Goal: Find contact information: Find contact information

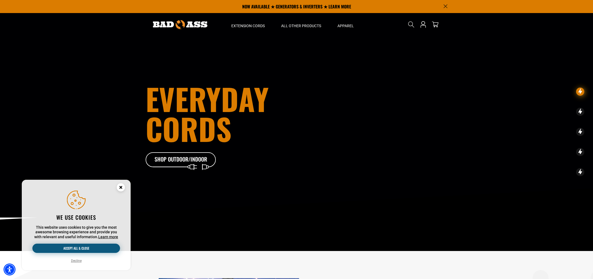
drag, startPoint x: 101, startPoint y: 248, endPoint x: 172, endPoint y: 184, distance: 95.4
click at [101, 248] on button "Accept all & close" at bounding box center [76, 248] width 88 height 9
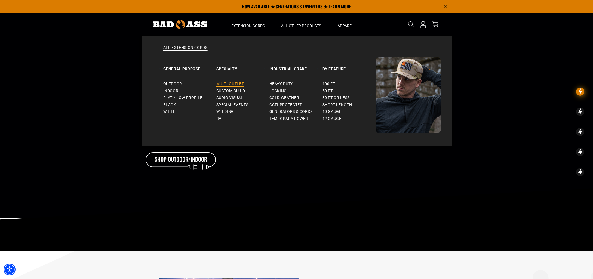
click at [230, 85] on span "Multi-Outlet" at bounding box center [230, 84] width 28 height 5
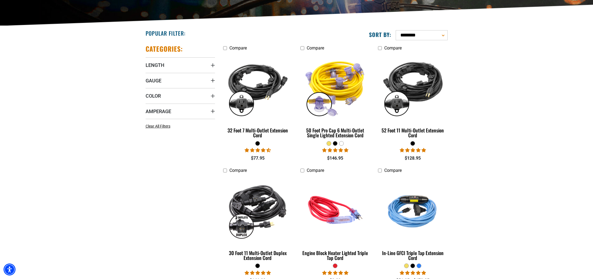
scroll to position [113, 0]
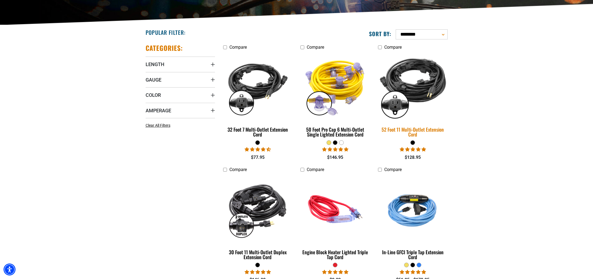
click at [433, 80] on img at bounding box center [413, 87] width 76 height 70
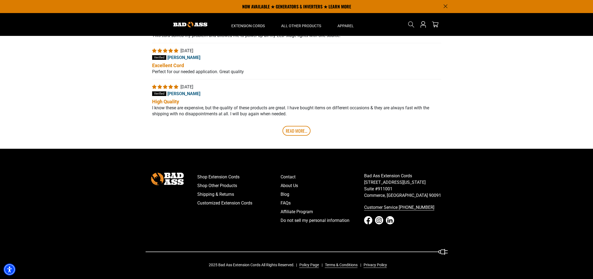
scroll to position [1169, 0]
drag, startPoint x: 366, startPoint y: 183, endPoint x: 378, endPoint y: 186, distance: 12.6
click at [394, 191] on p "Bad Ass Extension Cords 5670 East Washington Blvd. Suite #911001 Commerce, CA 9…" at bounding box center [406, 186] width 84 height 26
drag, startPoint x: 366, startPoint y: 183, endPoint x: 407, endPoint y: 195, distance: 43.1
click at [407, 195] on p "Bad Ass Extension Cords 5670 East Washington Blvd. Suite #911001 Commerce, CA 9…" at bounding box center [406, 186] width 84 height 26
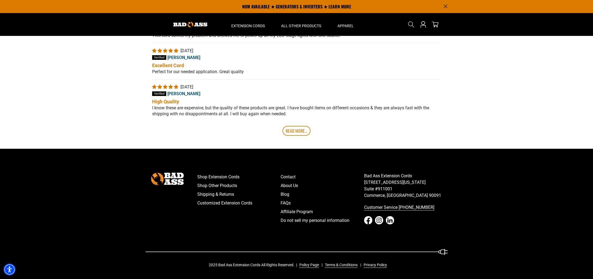
click at [404, 195] on p "Bad Ass Extension Cords 5670 East Washington Blvd. Suite #911001 Commerce, CA 9…" at bounding box center [406, 186] width 84 height 26
drag, startPoint x: 406, startPoint y: 196, endPoint x: 365, endPoint y: 183, distance: 42.6
click at [365, 183] on p "Bad Ass Extension Cords 5670 East Washington Blvd. Suite #911001 Commerce, CA 9…" at bounding box center [406, 186] width 84 height 26
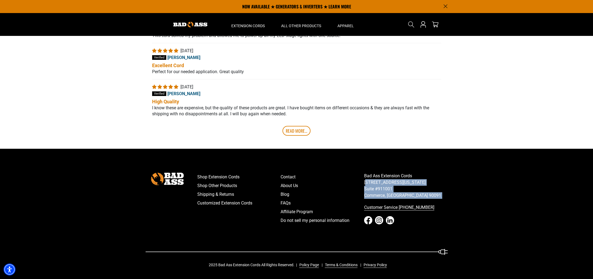
copy nav "5670 East Washington Blvd. Suite #911001 Commerce, CA 90091"
drag, startPoint x: 365, startPoint y: 183, endPoint x: 407, endPoint y: 195, distance: 44.2
click at [408, 194] on p "Bad Ass Extension Cords 5670 East Washington Blvd. Suite #911001 Commerce, CA 9…" at bounding box center [406, 186] width 84 height 26
drag, startPoint x: 406, startPoint y: 196, endPoint x: 364, endPoint y: 182, distance: 44.8
click at [364, 182] on p "Bad Ass Extension Cords 5670 East Washington Blvd. Suite #911001 Commerce, CA 9…" at bounding box center [406, 186] width 84 height 26
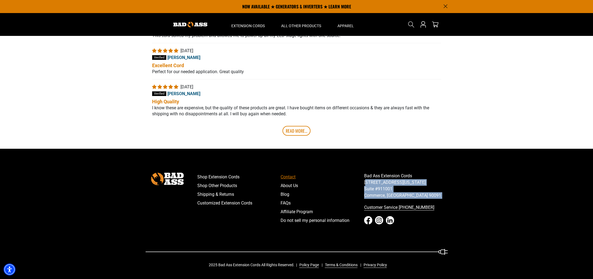
copy nav "5670 East Washington Blvd. Suite #911001 Commerce, CA 90091"
